Goal: Information Seeking & Learning: Learn about a topic

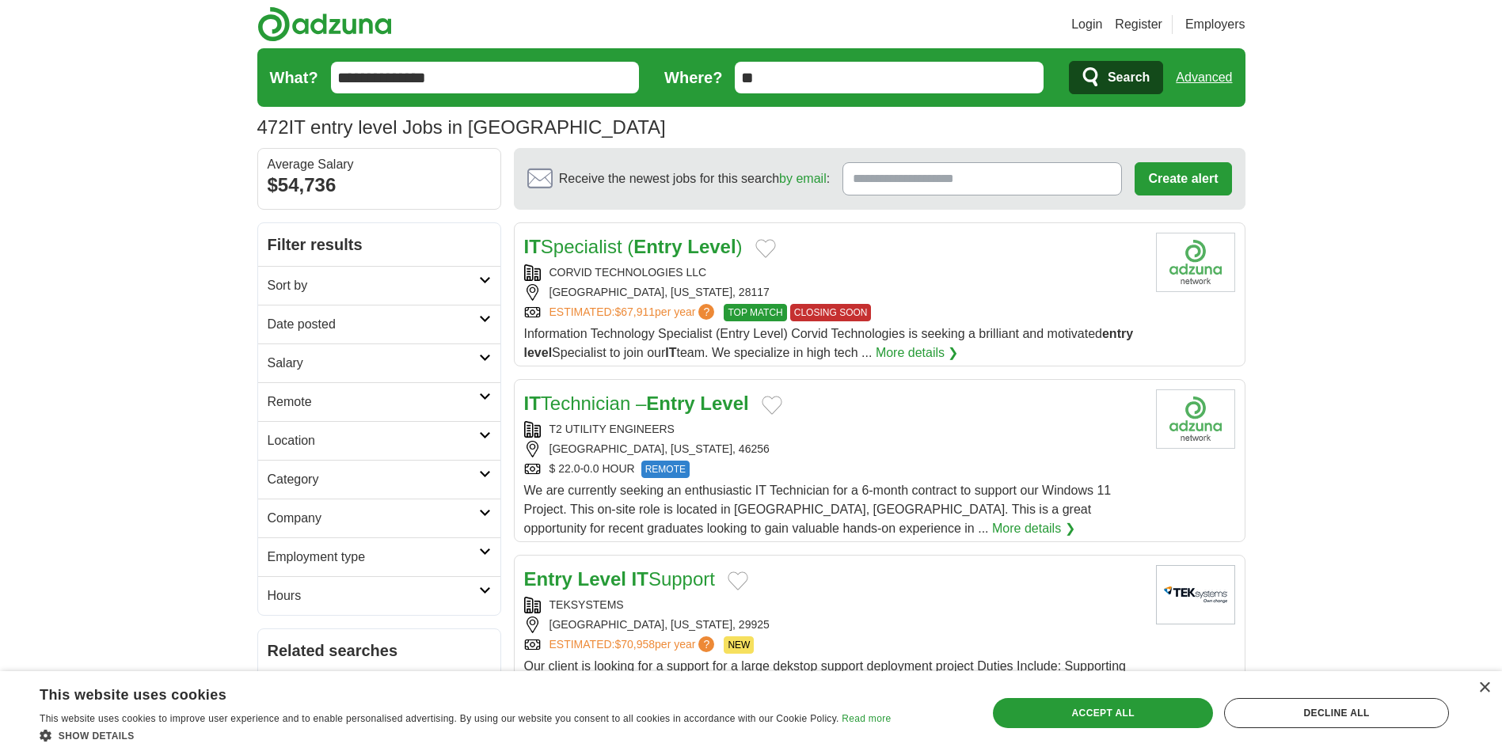
click at [785, 84] on input "**" at bounding box center [889, 78] width 309 height 32
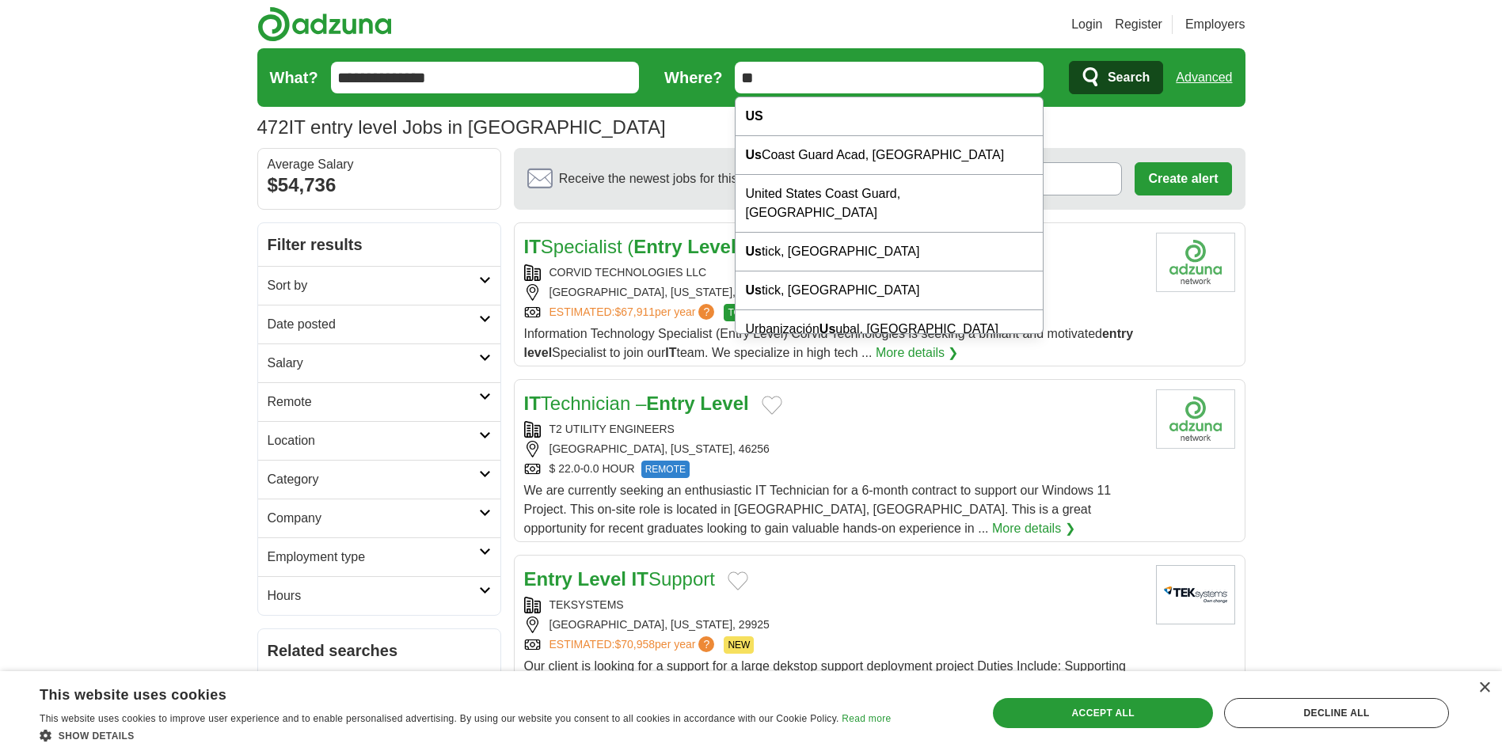
type input "*"
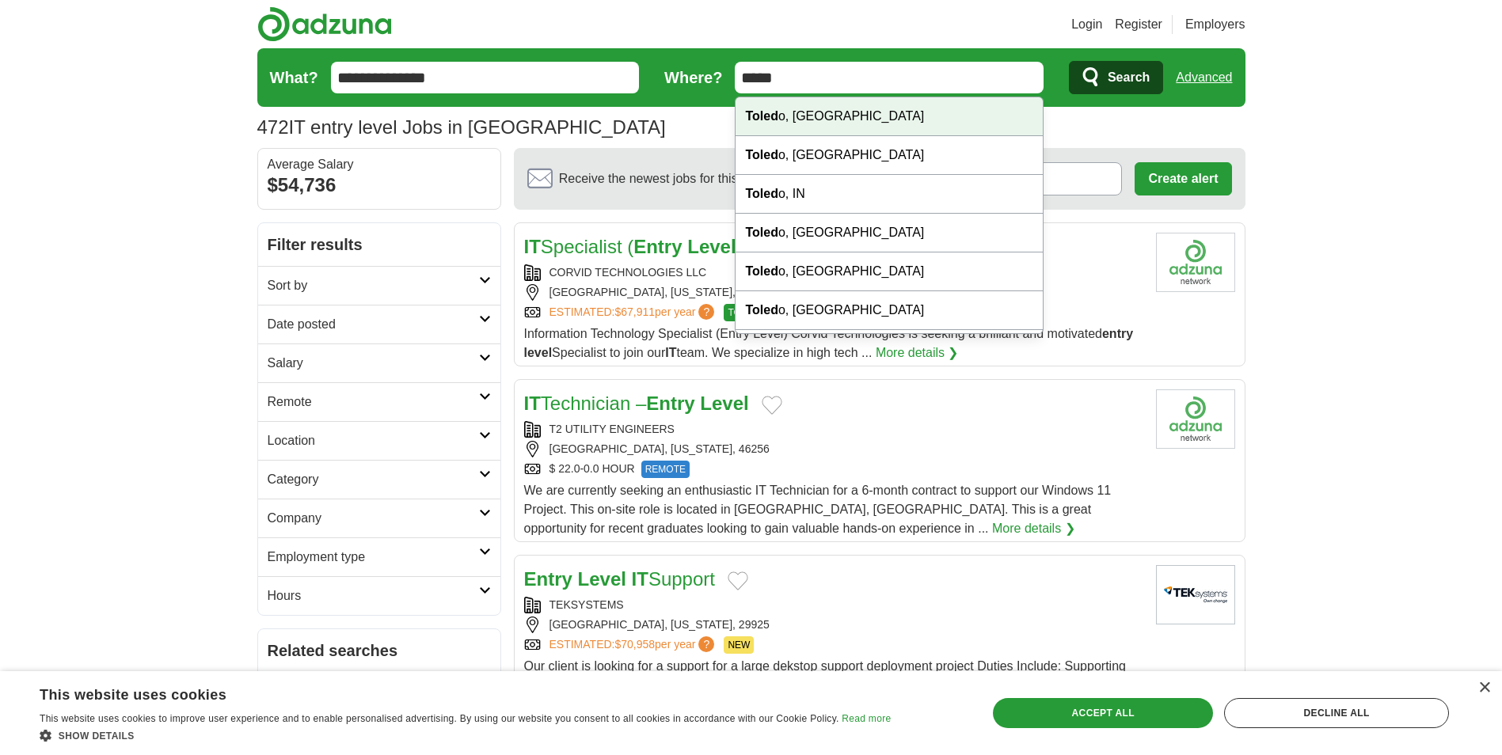
click at [792, 120] on div "Toled o, OH" at bounding box center [889, 116] width 307 height 39
type input "**********"
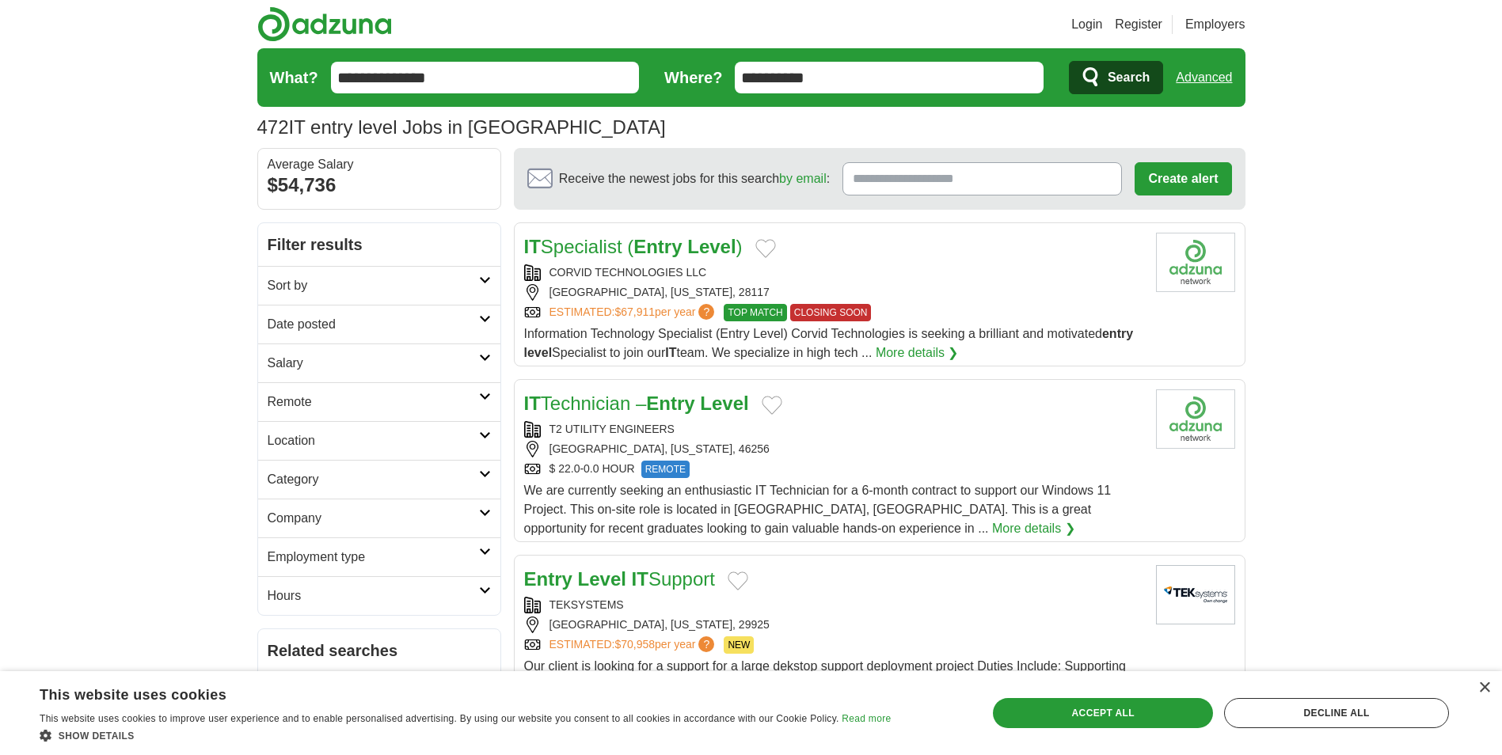
click at [1136, 72] on span "Search" at bounding box center [1129, 78] width 42 height 32
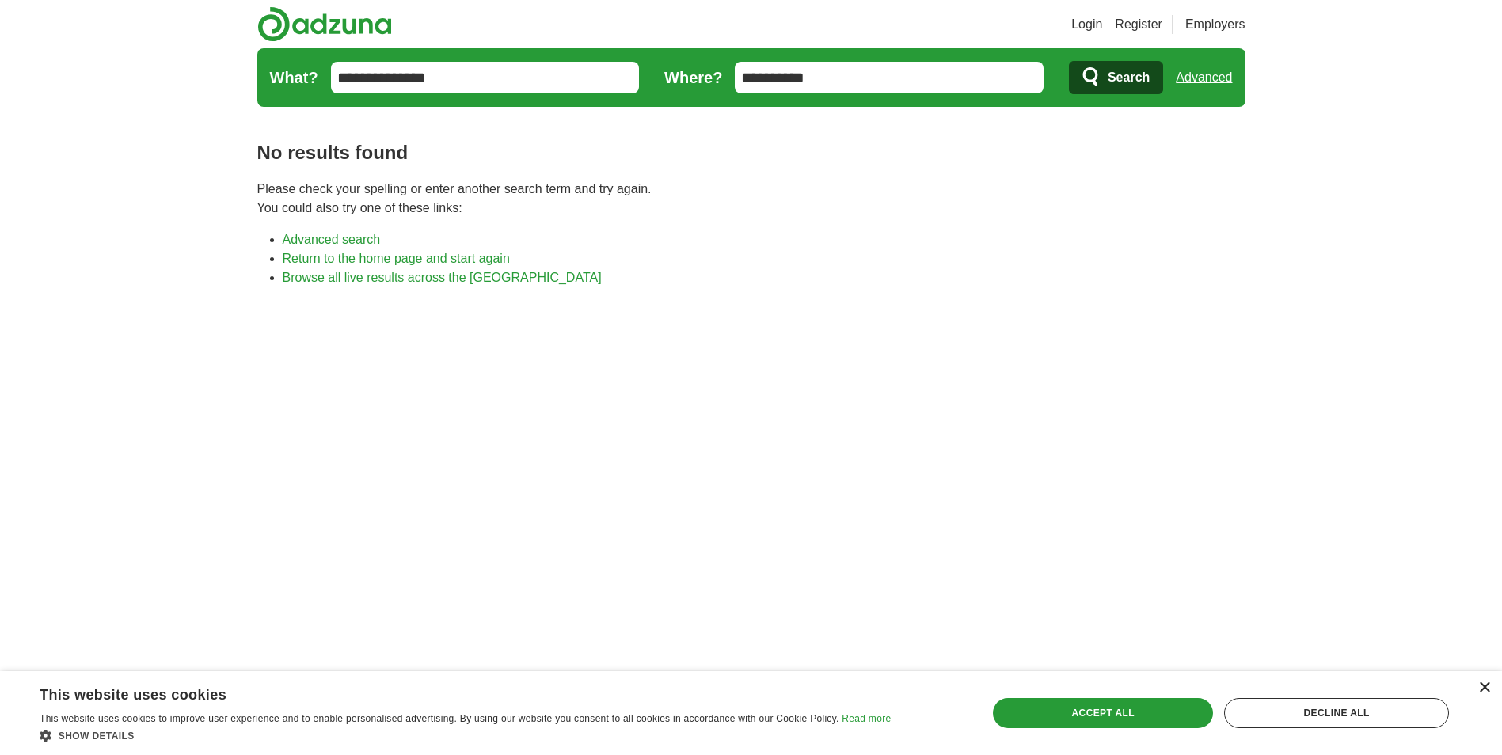
click at [1489, 692] on div "× This website uses cookies This website uses cookies to improve user experienc…" at bounding box center [751, 713] width 1502 height 84
drag, startPoint x: 1489, startPoint y: 692, endPoint x: 1436, endPoint y: 597, distance: 109.2
click at [1436, 597] on body "Login Register Employers job, company, title Salary Salary Select a salary rang…" at bounding box center [751, 547] width 1502 height 1095
click at [1488, 687] on div "×" at bounding box center [1484, 689] width 12 height 12
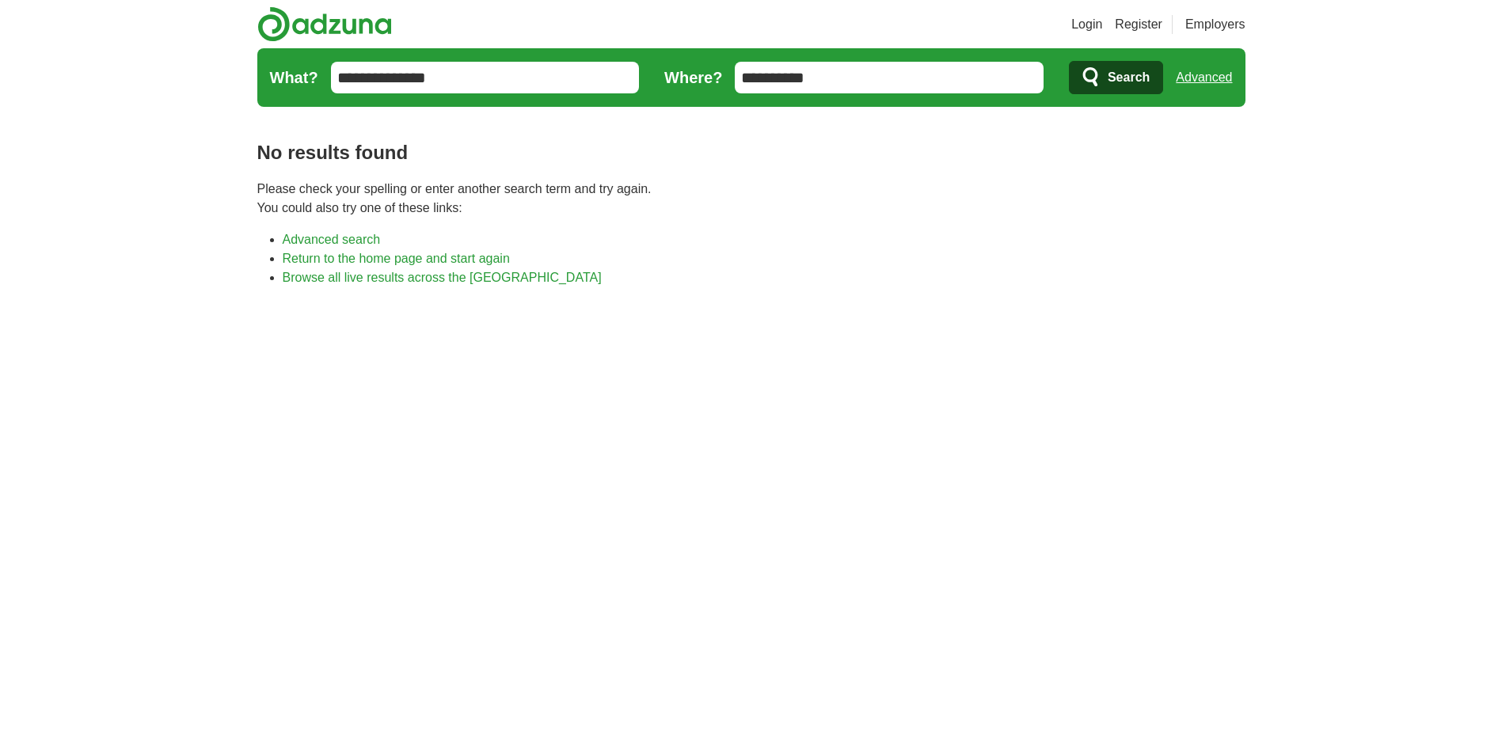
click at [1192, 72] on link "Advanced" at bounding box center [1204, 78] width 56 height 32
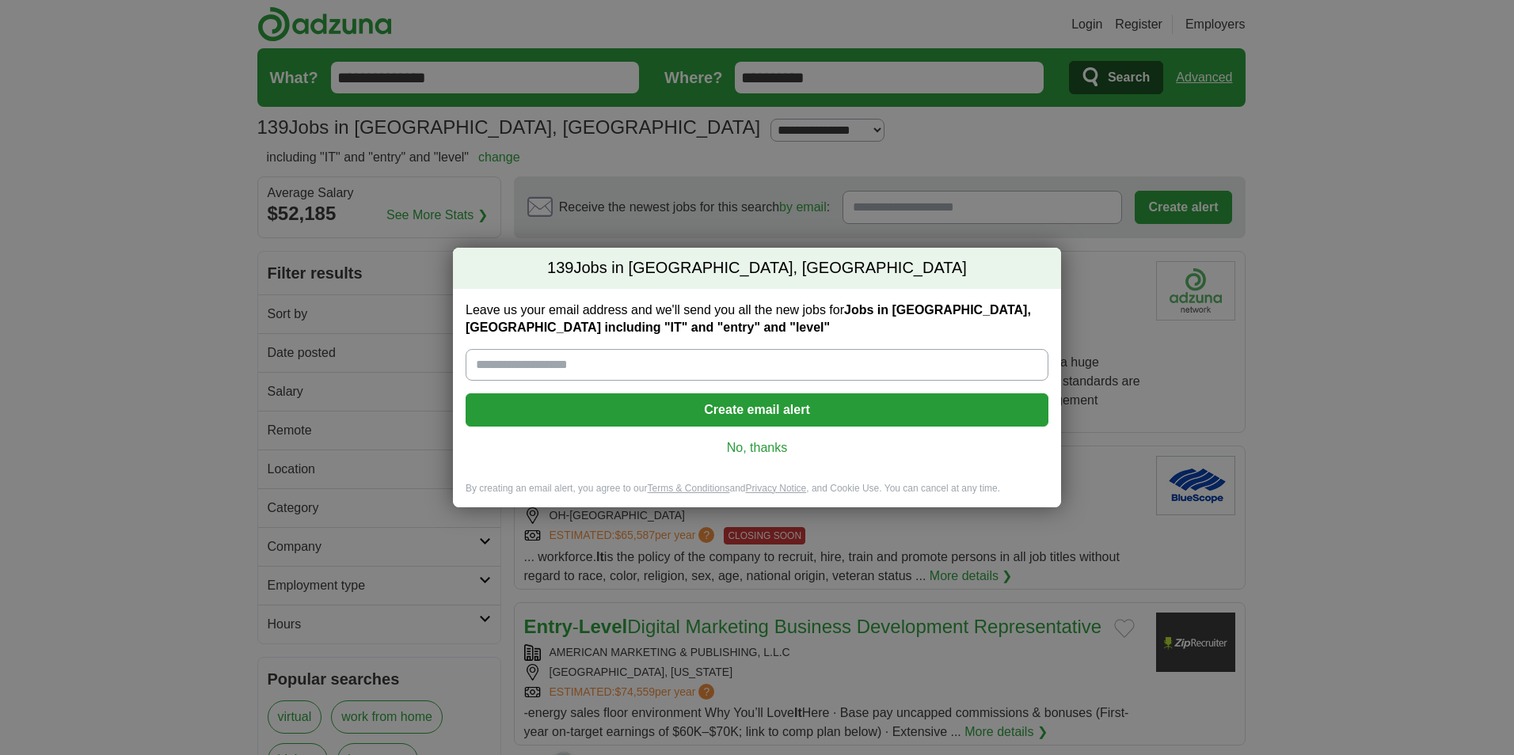
click at [774, 445] on link "No, thanks" at bounding box center [756, 447] width 557 height 17
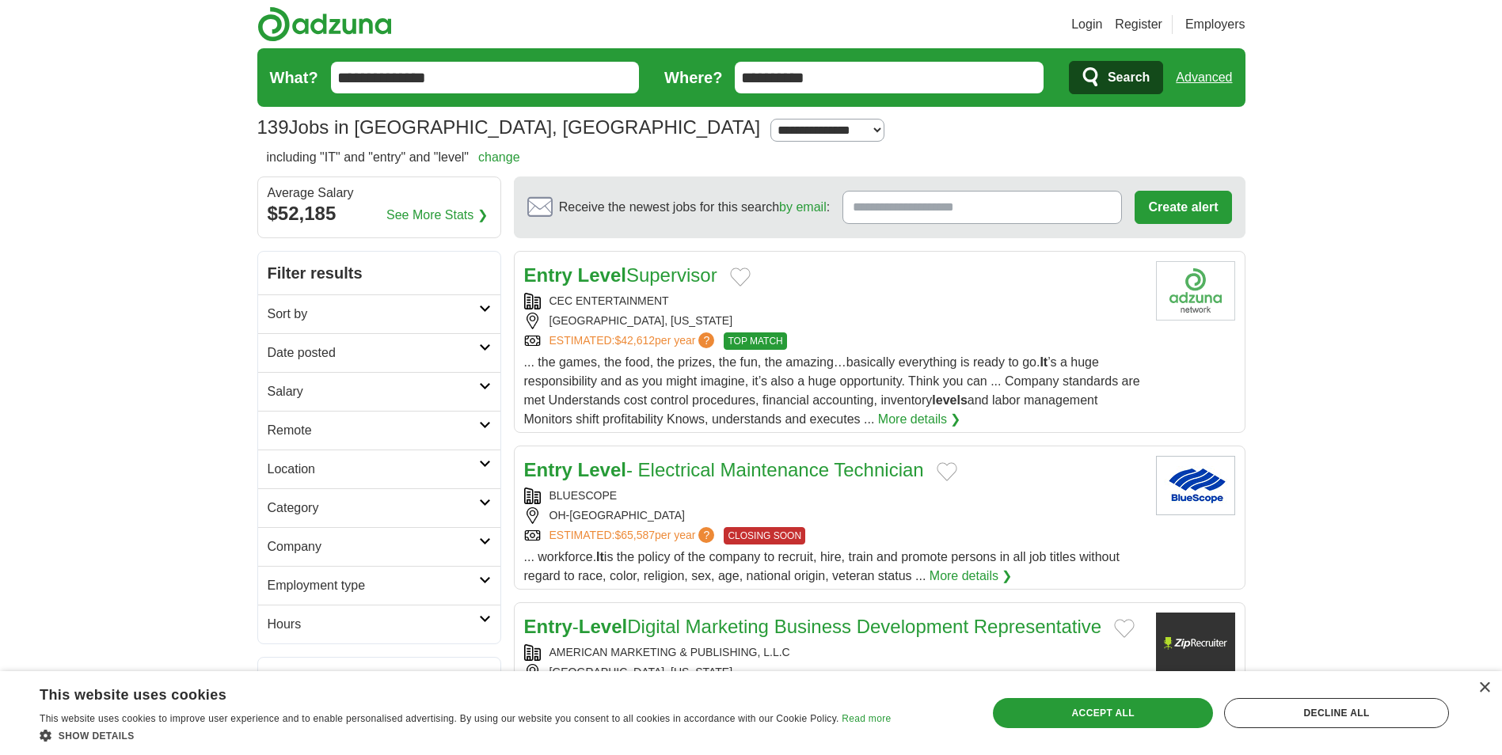
click at [1191, 70] on link "Advanced" at bounding box center [1204, 78] width 56 height 32
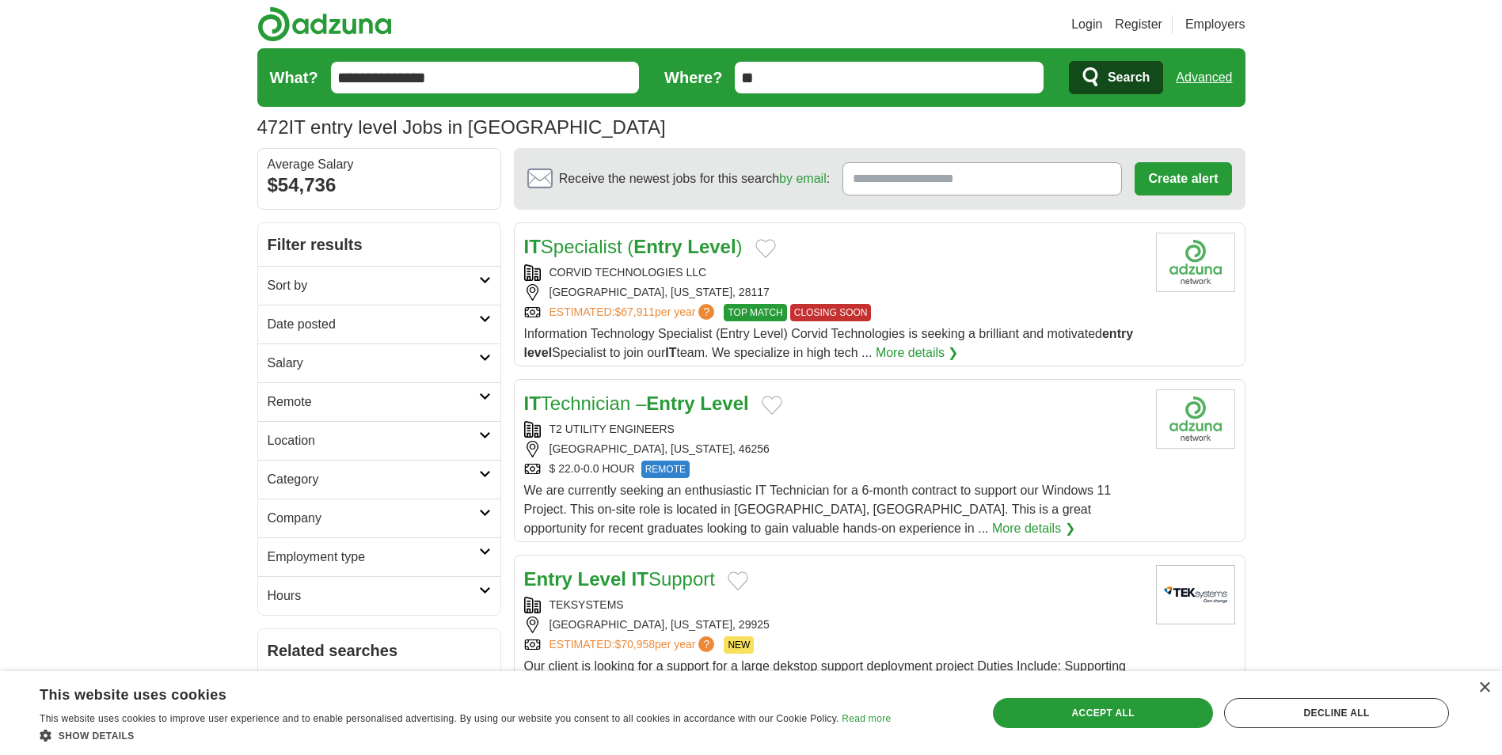
click at [1219, 74] on link "Advanced" at bounding box center [1204, 78] width 56 height 32
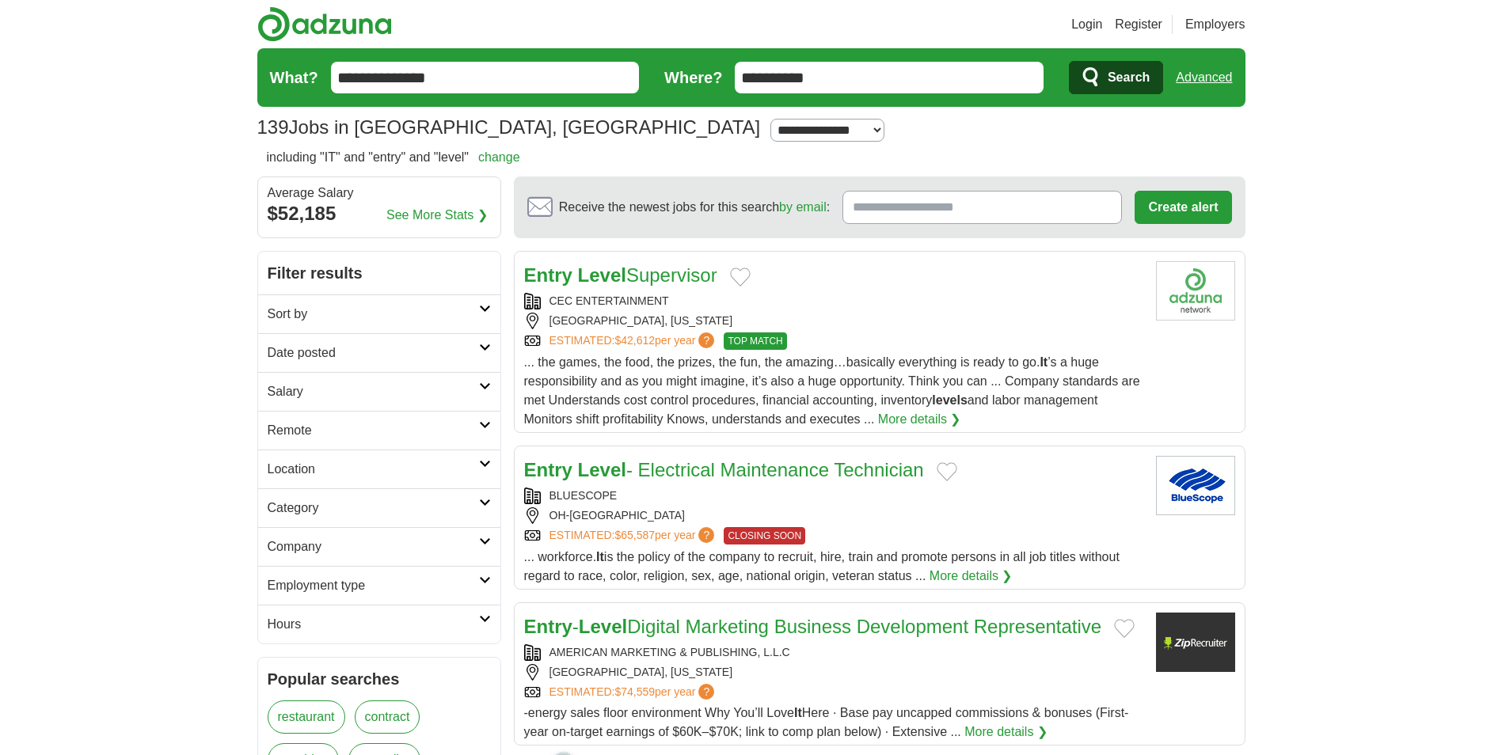
click at [1186, 82] on link "Advanced" at bounding box center [1204, 78] width 56 height 32
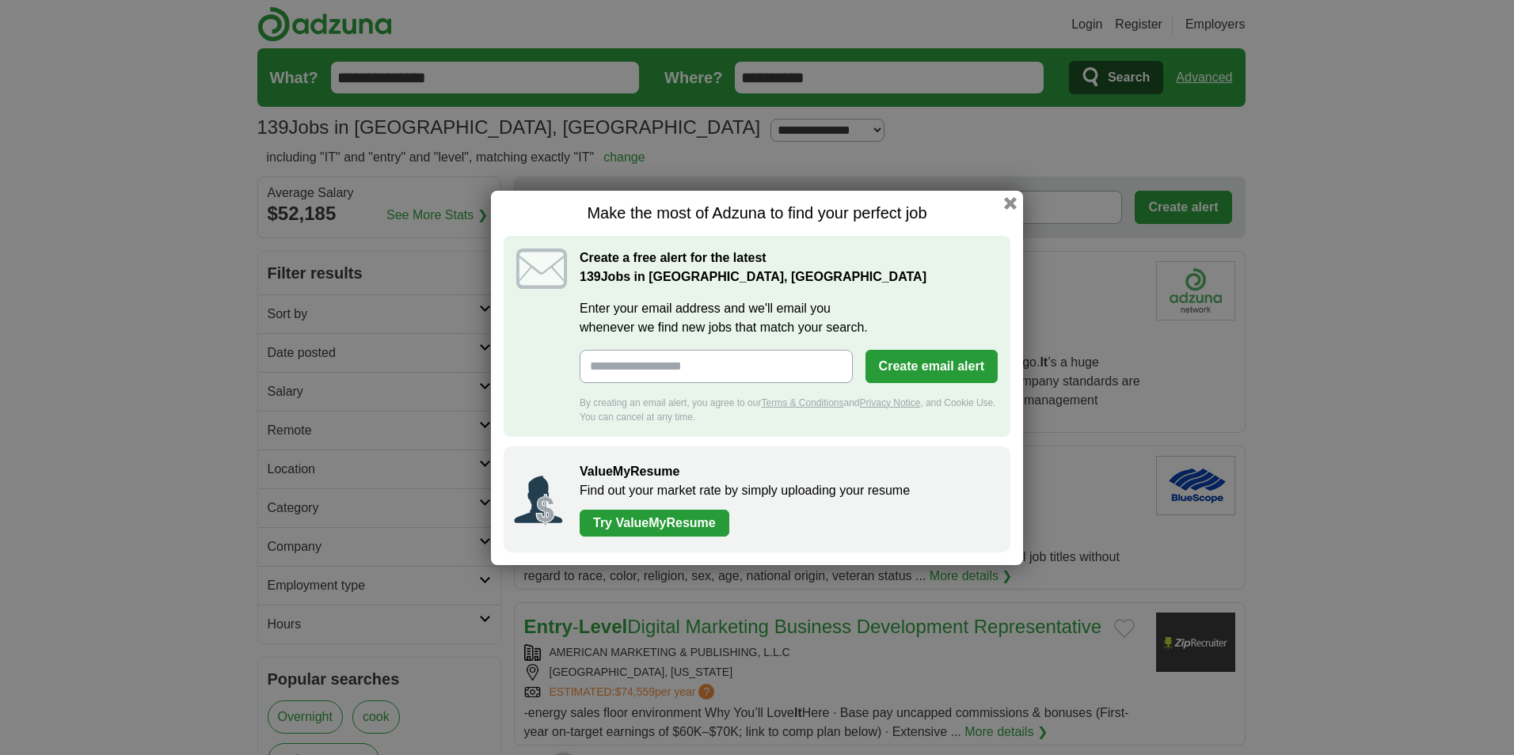
click at [1017, 200] on button "button" at bounding box center [1010, 203] width 13 height 13
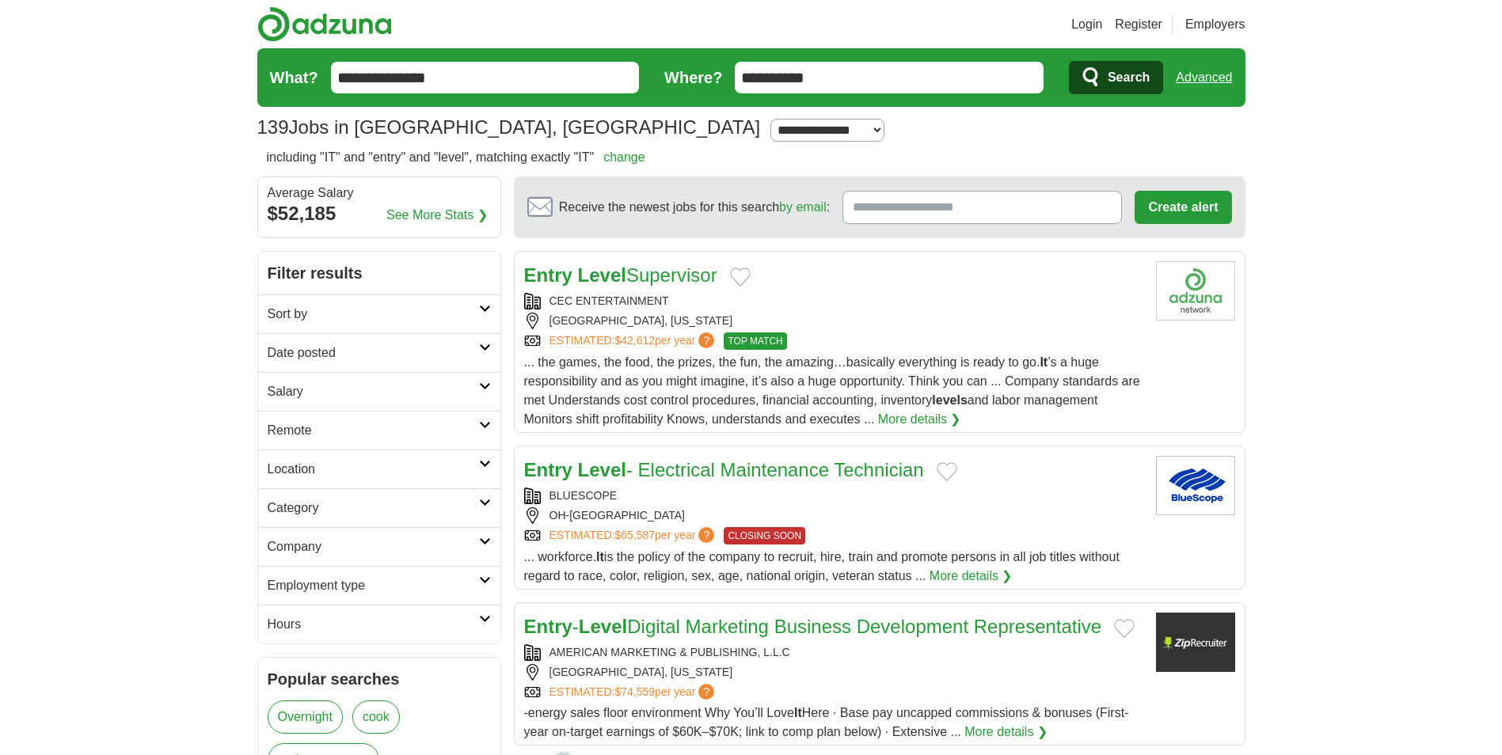
click at [1200, 74] on link "Advanced" at bounding box center [1204, 78] width 56 height 32
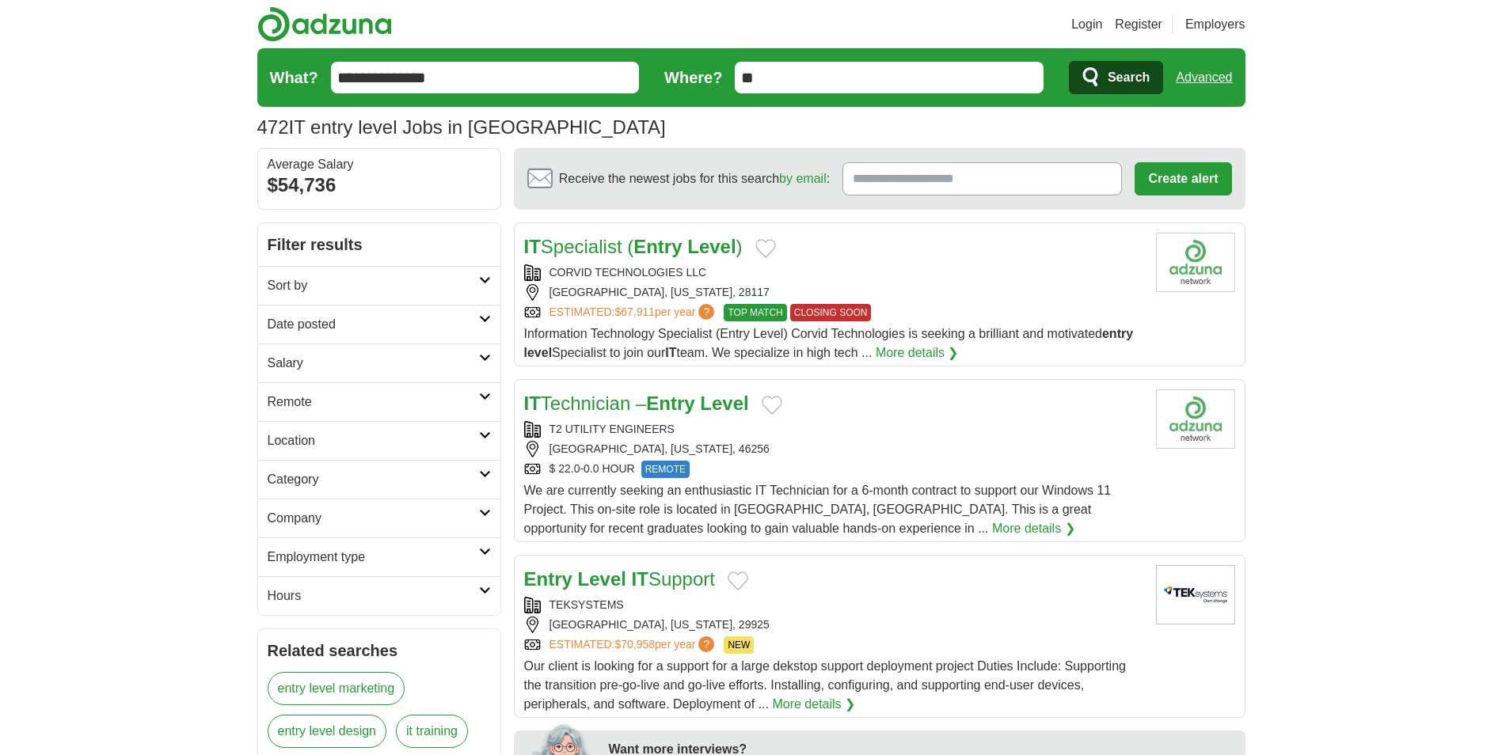
click at [1196, 74] on link "Advanced" at bounding box center [1204, 78] width 56 height 32
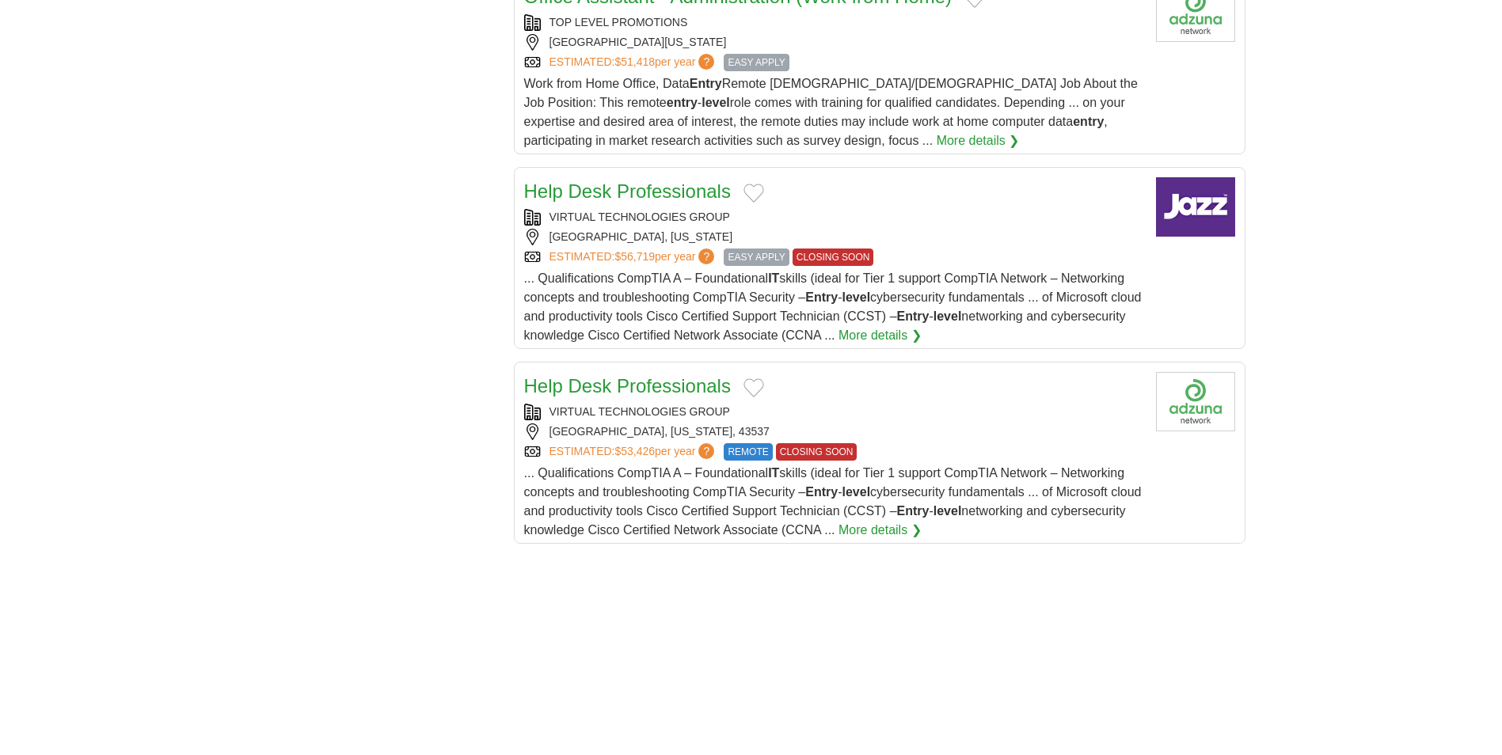
scroll to position [1742, 0]
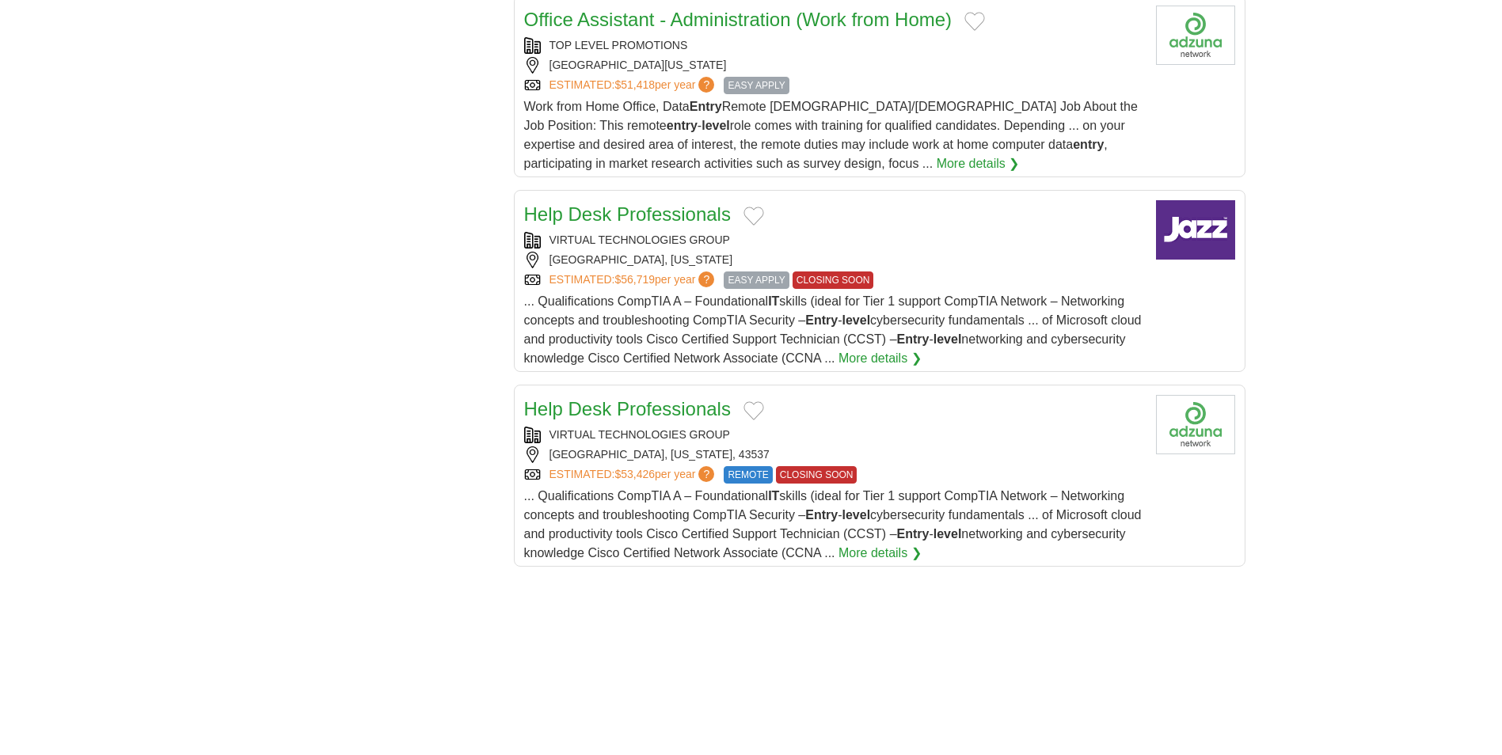
click at [698, 211] on link "Help Desk Professionals" at bounding box center [627, 213] width 207 height 21
